Goal: Information Seeking & Learning: Learn about a topic

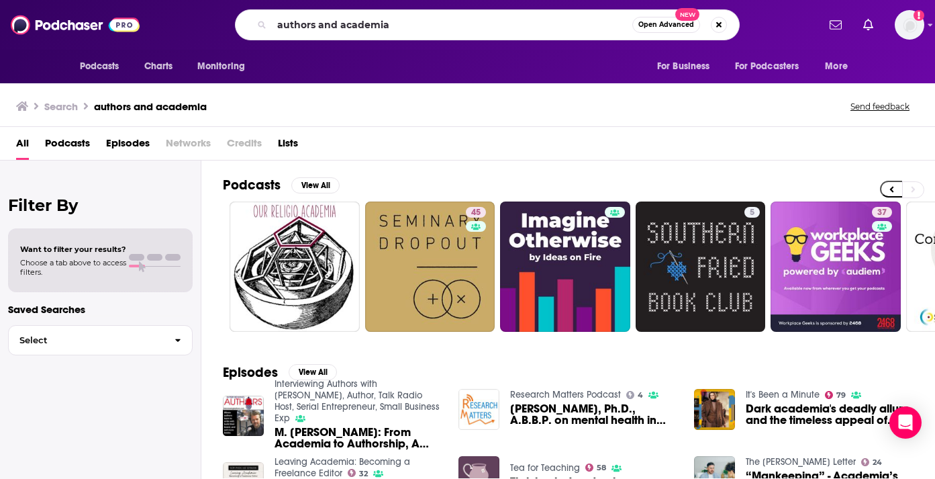
scroll to position [0, 521]
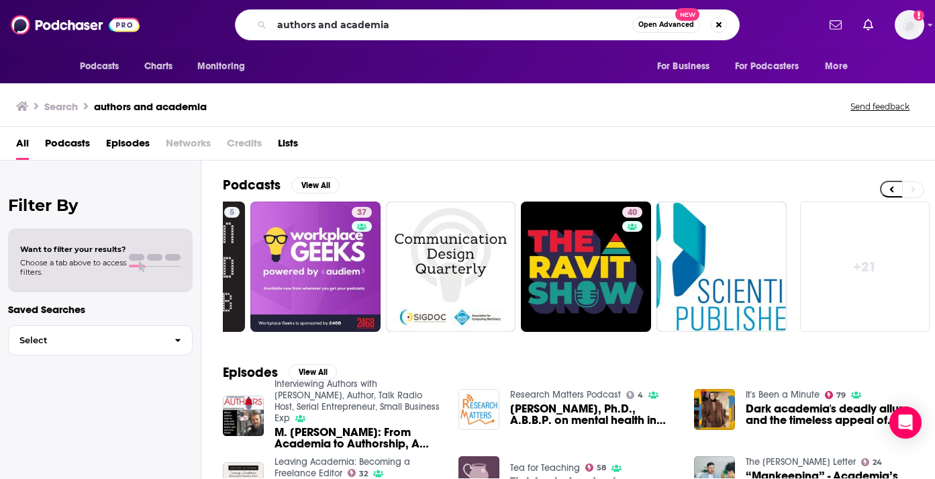
click at [257, 28] on div "authors and academia Open Advanced New" at bounding box center [487, 24] width 505 height 31
type input "twenty minute vc"
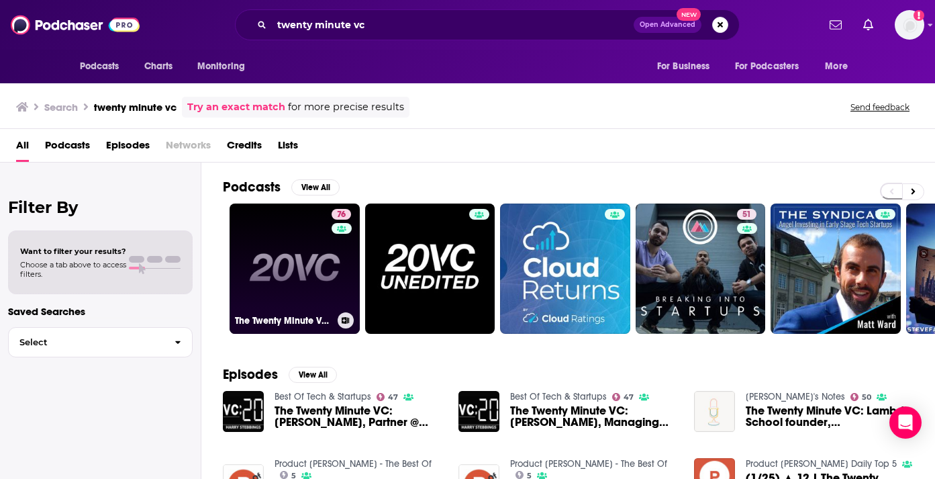
click at [285, 246] on link "76 The Twenty Minute VC (20VC): Venture Capital | Startup Funding | The Pitch" at bounding box center [295, 268] width 130 height 130
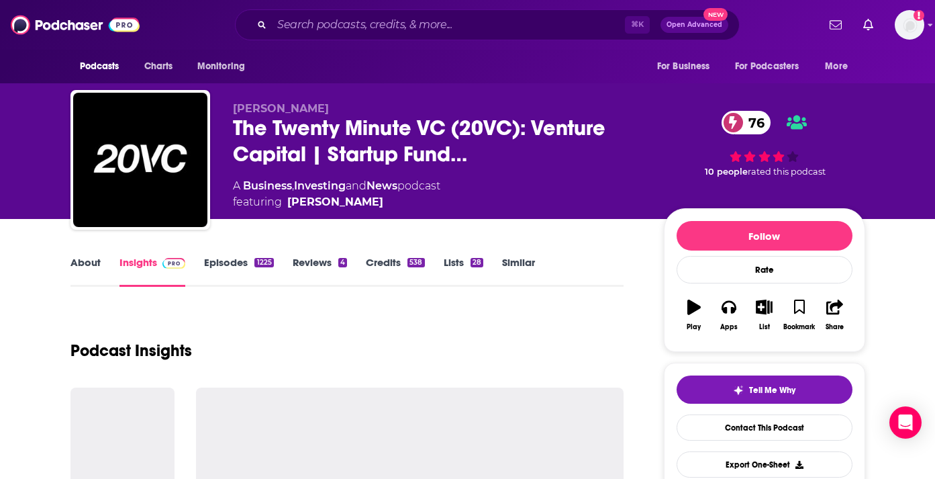
scroll to position [66, 0]
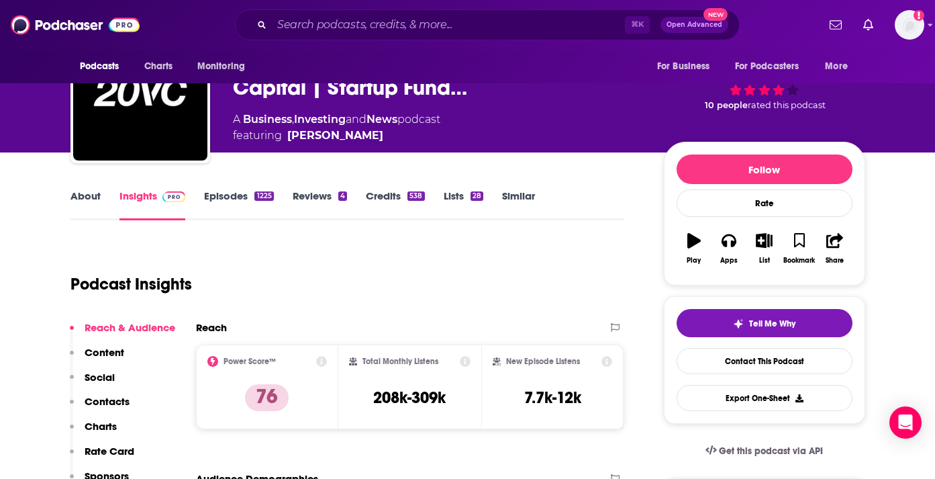
click at [91, 196] on link "About" at bounding box center [86, 204] width 30 height 31
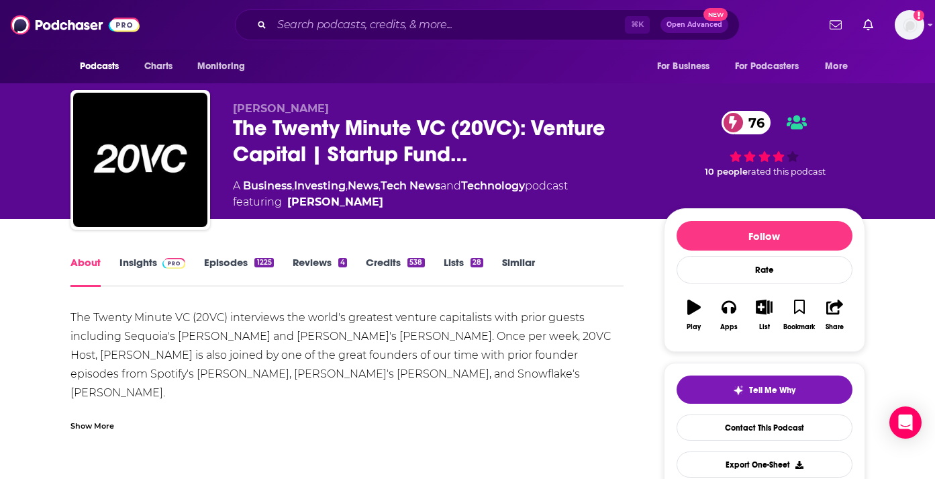
click at [103, 425] on div "Show More" at bounding box center [93, 424] width 44 height 13
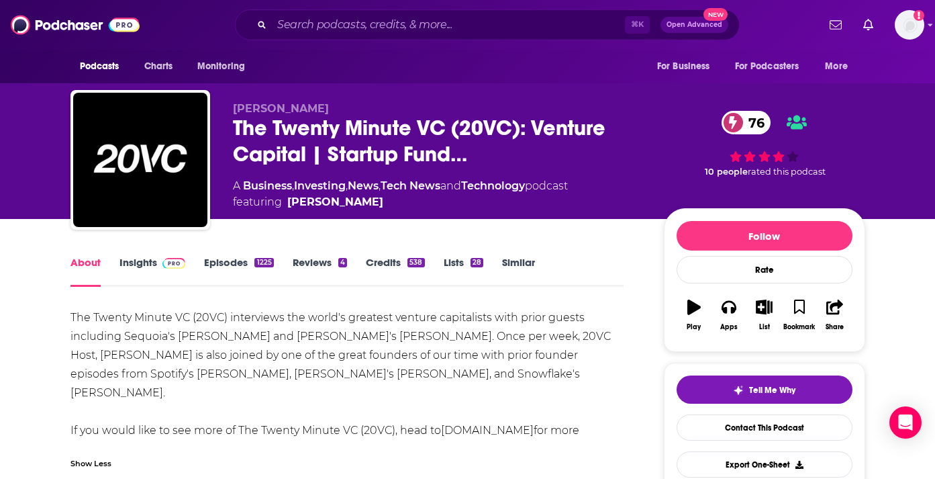
scroll to position [64, 0]
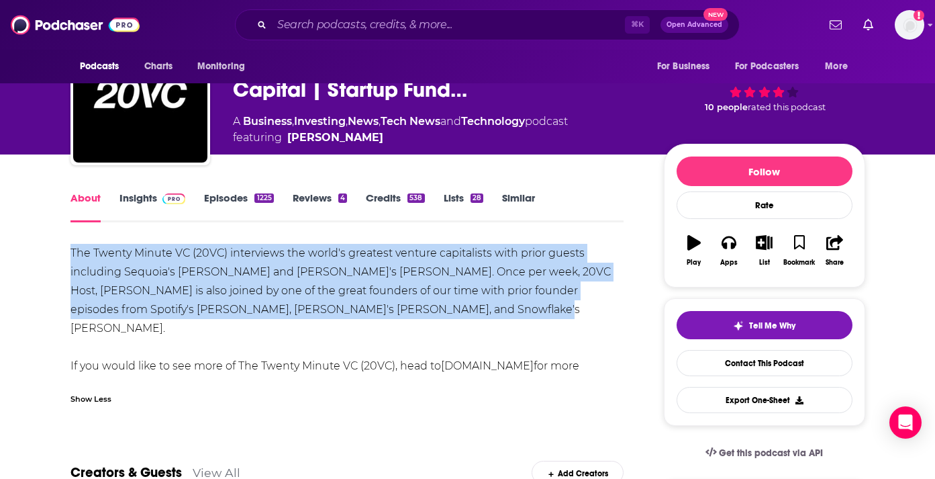
drag, startPoint x: 498, startPoint y: 316, endPoint x: 68, endPoint y: 255, distance: 434.1
copy div "The Twenty Minute VC (20VC) interviews the world's greatest venture capitalists…"
click at [134, 204] on link "Insights" at bounding box center [153, 206] width 66 height 31
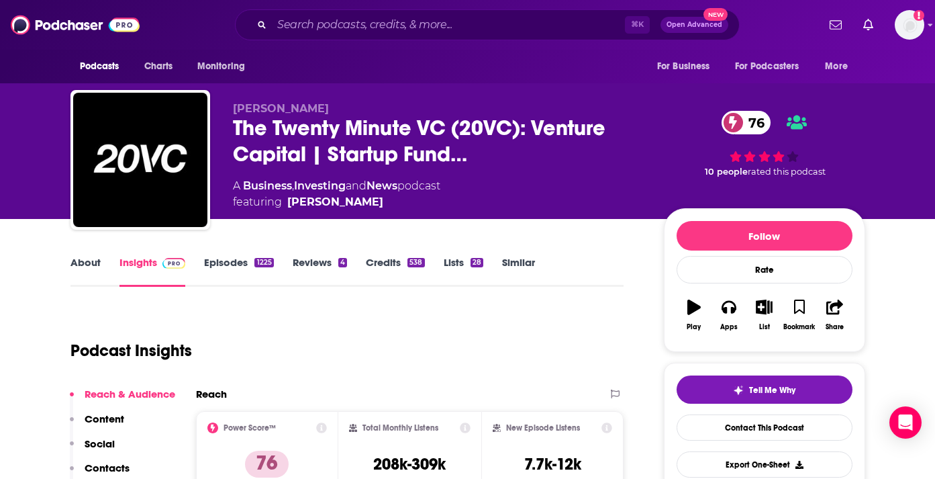
scroll to position [99, 0]
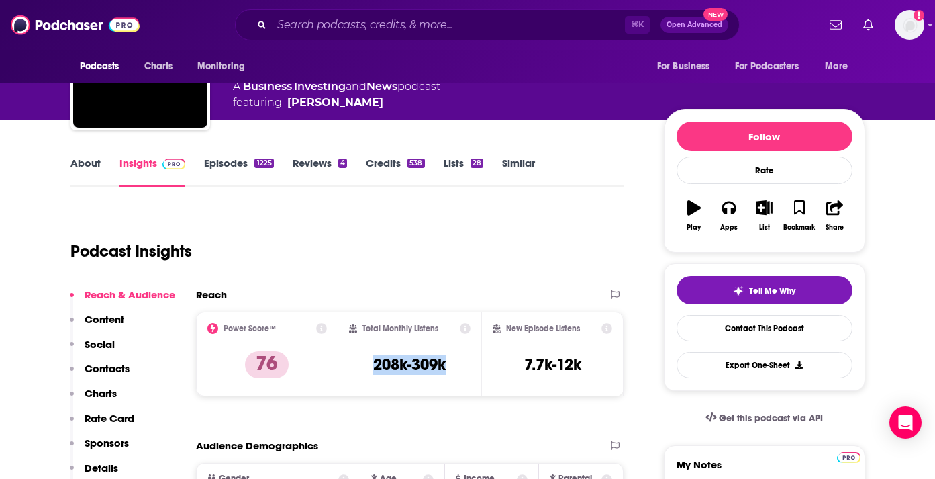
drag, startPoint x: 458, startPoint y: 369, endPoint x: 361, endPoint y: 369, distance: 97.4
click at [361, 369] on div "Total Monthly Listens 208k-309k" at bounding box center [410, 354] width 122 height 62
copy h3 "208k-309k"
click at [357, 30] on input "Search podcasts, credits, & more..." at bounding box center [448, 24] width 353 height 21
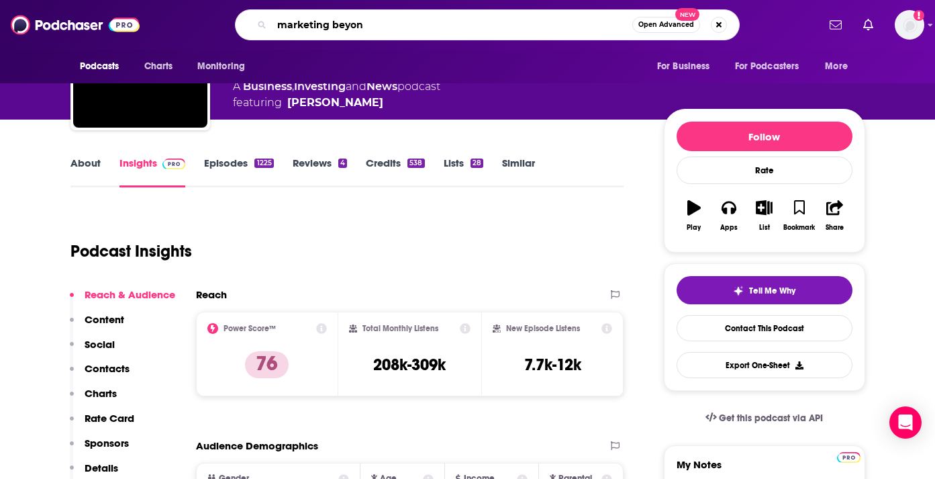
type input "marketing beyond"
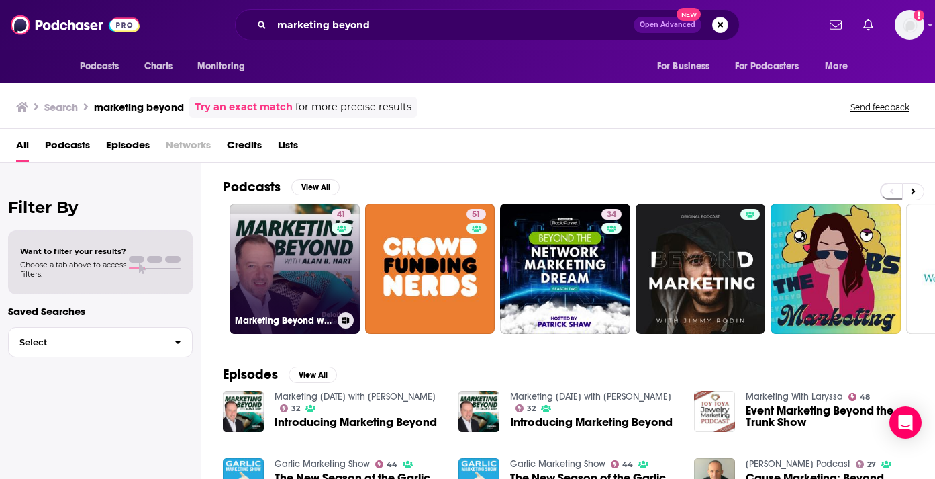
click at [294, 250] on link "41 Marketing Beyond with [PERSON_NAME]" at bounding box center [295, 268] width 130 height 130
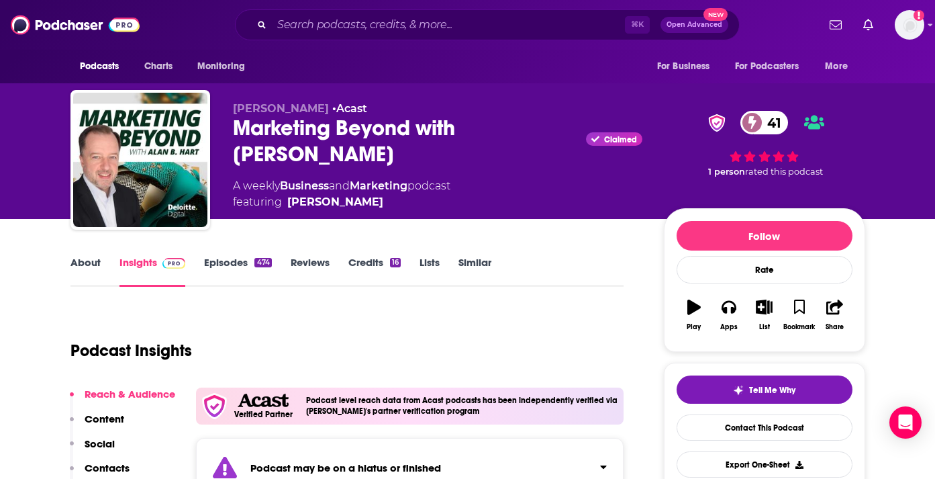
click at [88, 263] on link "About" at bounding box center [86, 271] width 30 height 31
